Goal: Transaction & Acquisition: Obtain resource

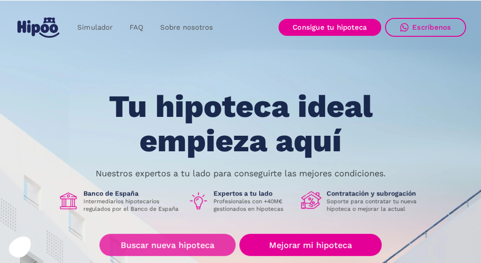
click at [204, 246] on link "Buscar nueva hipoteca" at bounding box center [167, 245] width 136 height 22
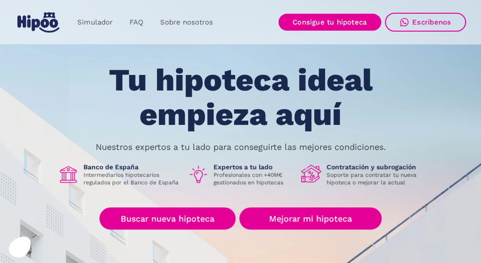
scroll to position [47, 0]
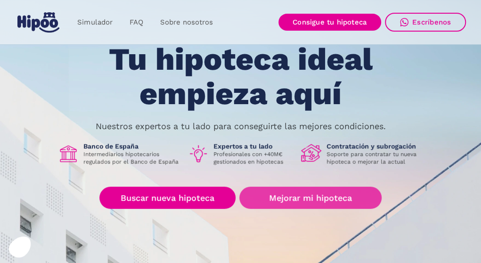
click at [320, 196] on link "Mejorar mi hipoteca" at bounding box center [310, 198] width 142 height 22
